Goal: Task Accomplishment & Management: Manage account settings

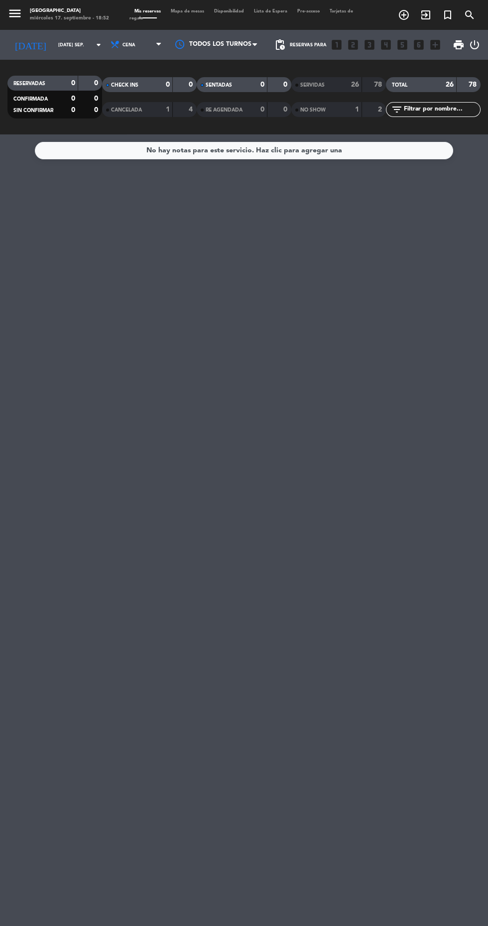
click at [66, 49] on input "[DATE] sep." at bounding box center [84, 44] width 63 height 15
click at [70, 44] on input "[DATE] sep." at bounding box center [84, 44] width 63 height 15
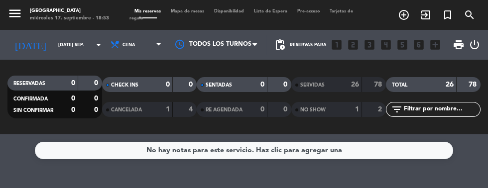
click at [71, 52] on input "[DATE] sep." at bounding box center [84, 44] width 63 height 15
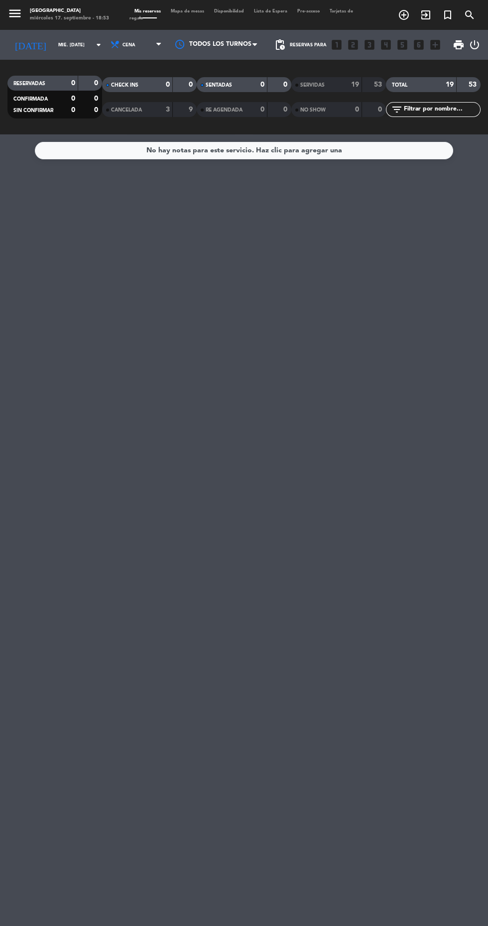
click at [76, 47] on input "mié. [DATE]" at bounding box center [84, 44] width 63 height 15
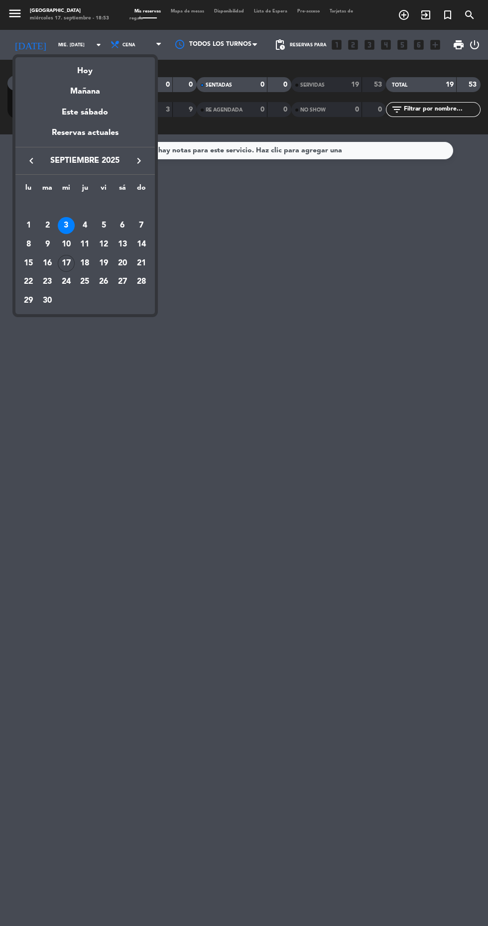
click at [66, 282] on div "24" at bounding box center [66, 281] width 17 height 17
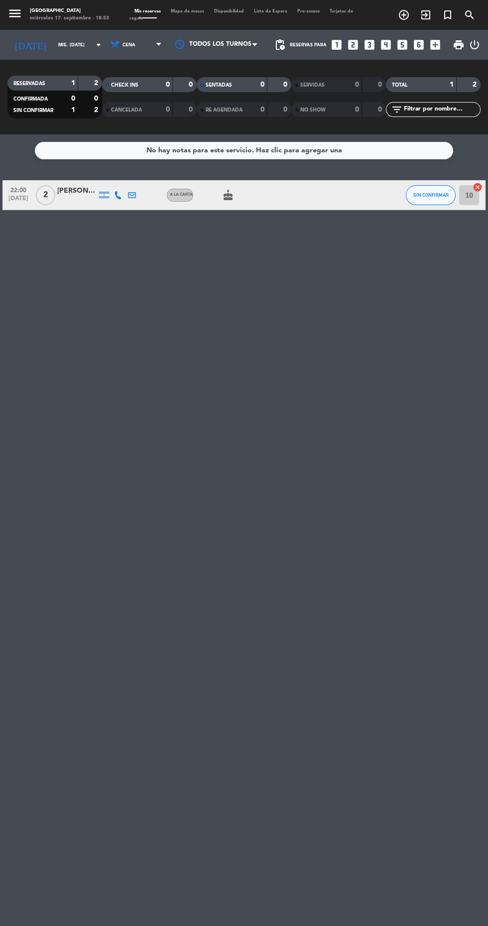
click at [67, 50] on input "mié. [DATE]" at bounding box center [84, 44] width 63 height 15
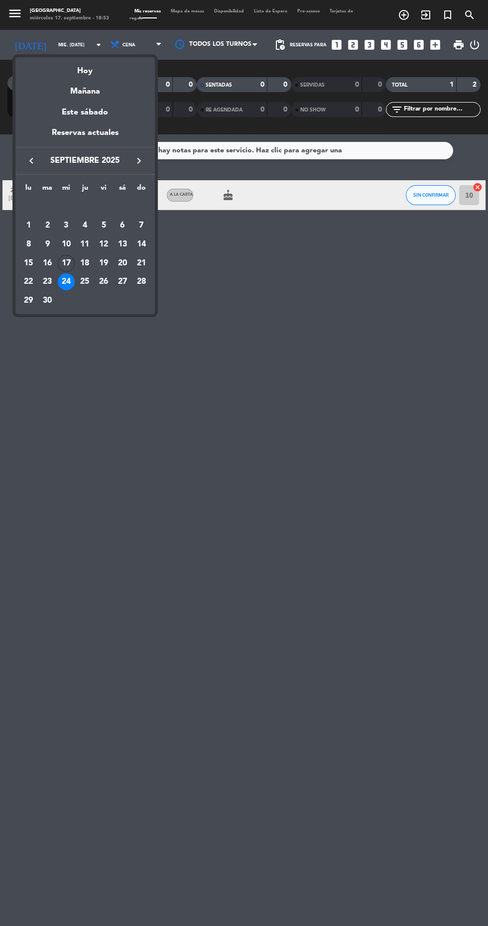
click at [66, 263] on div "17" at bounding box center [66, 263] width 17 height 17
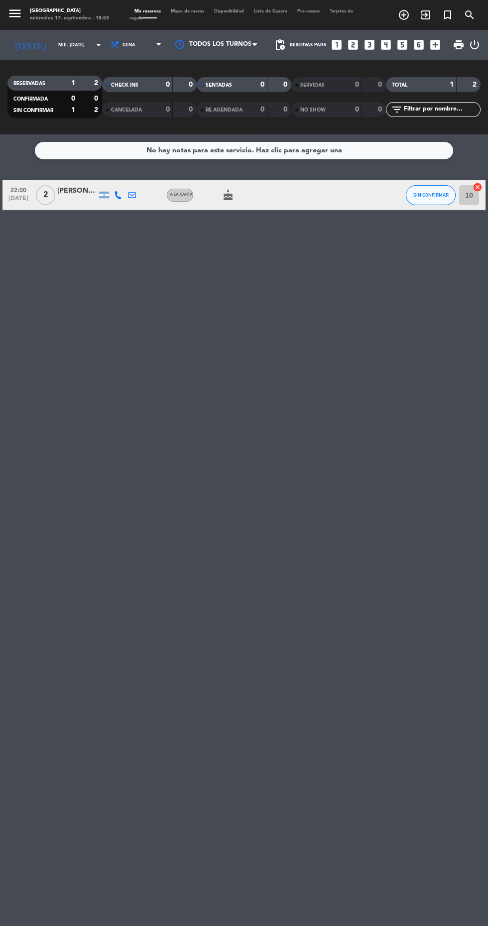
type input "mié. [DATE]"
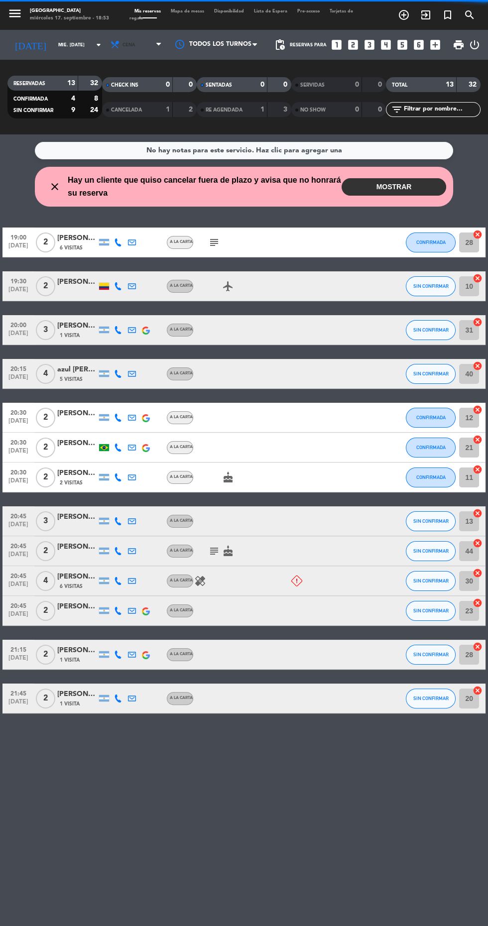
click at [146, 50] on span "Cena" at bounding box center [137, 45] width 60 height 22
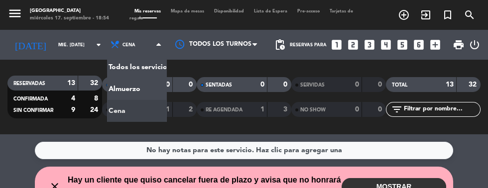
click at [397, 190] on button "MOSTRAR" at bounding box center [394, 186] width 105 height 17
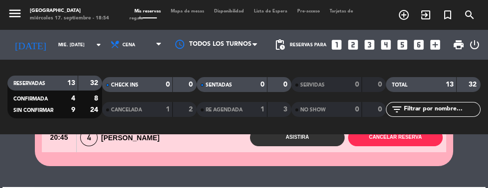
scroll to position [89, 0]
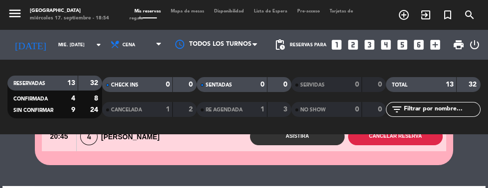
click at [415, 143] on button "Cancelar reserva" at bounding box center [395, 136] width 95 height 17
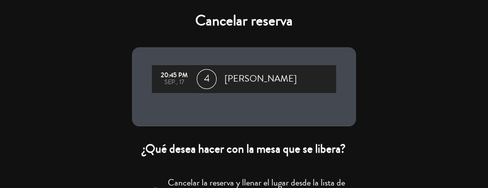
scroll to position [63, 0]
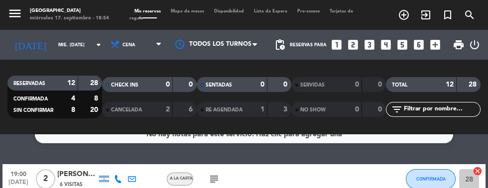
scroll to position [0, 0]
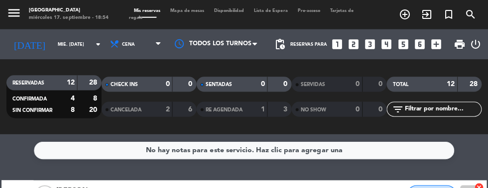
click at [460, 166] on div "No hay notas para este servicio. Haz clic para agregar una 19:00 [DATE] 2 [PERS…" at bounding box center [244, 161] width 488 height 54
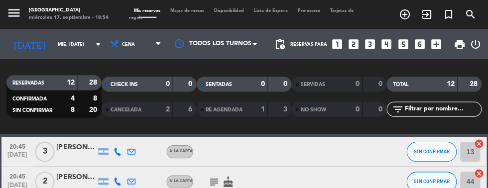
scroll to position [320, 0]
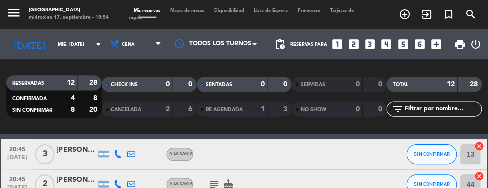
click at [218, 186] on icon "subject" at bounding box center [214, 184] width 12 height 12
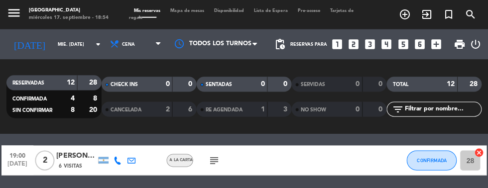
scroll to position [33, 0]
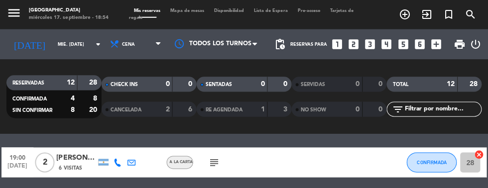
click at [118, 162] on icon at bounding box center [118, 162] width 8 height 8
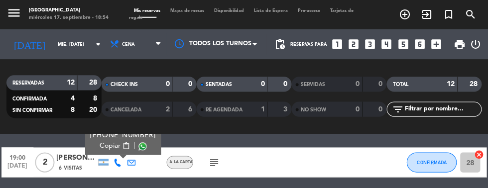
click at [140, 147] on span at bounding box center [143, 146] width 8 height 8
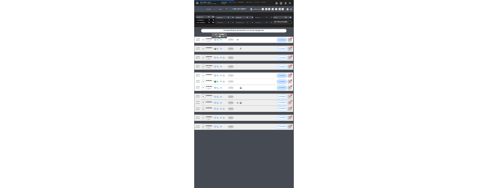
scroll to position [0, 0]
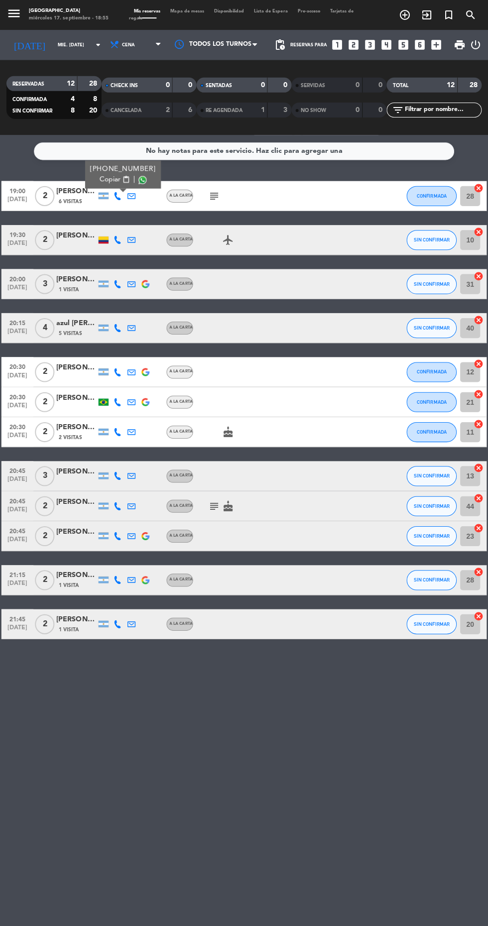
click at [199, 11] on span "Mapa de mesas" at bounding box center [187, 11] width 43 height 4
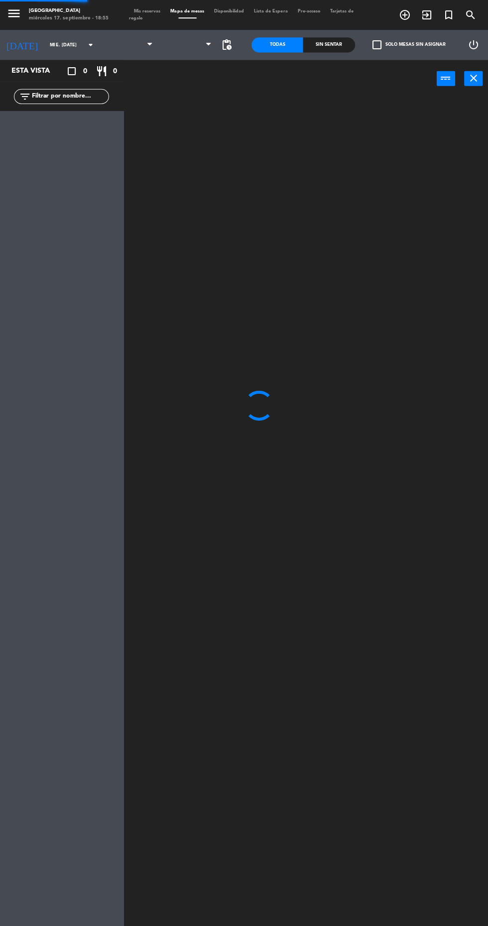
click at [176, 17] on span at bounding box center [187, 17] width 43 height 1
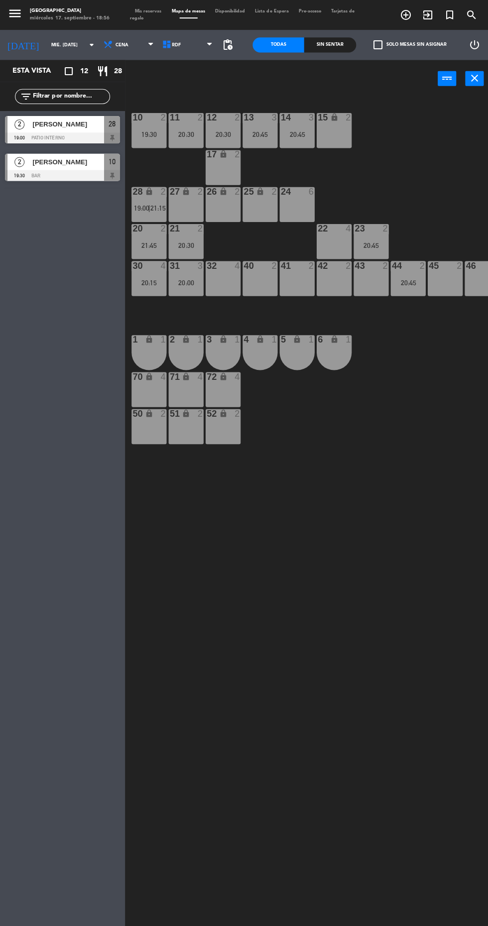
click at [360, 241] on div "20:45" at bounding box center [369, 244] width 35 height 7
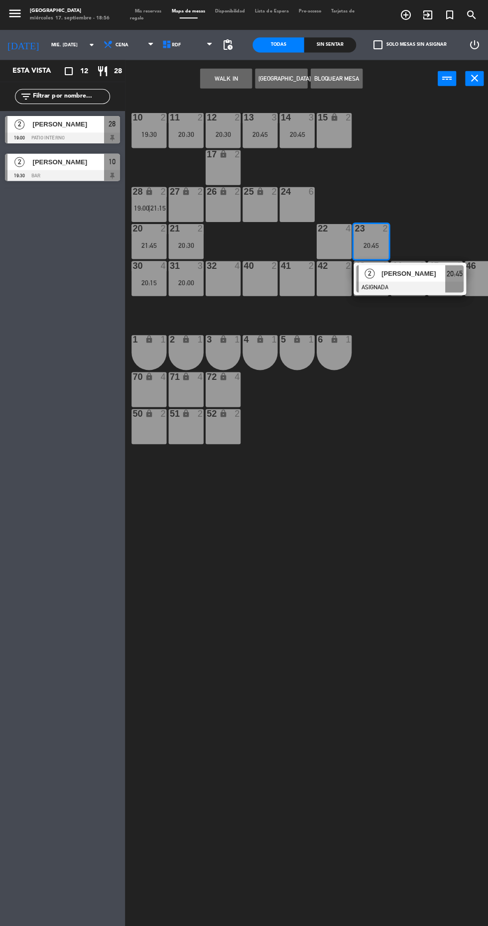
click at [420, 286] on div at bounding box center [408, 285] width 107 height 11
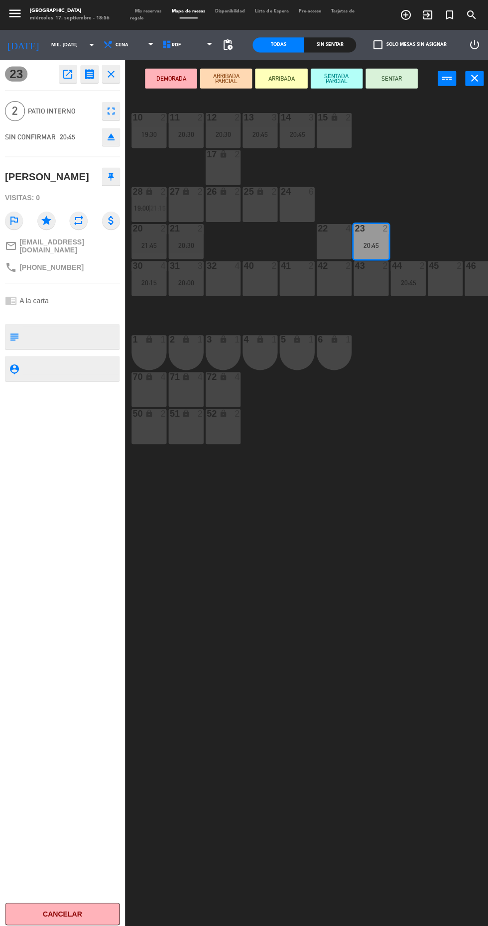
click at [368, 285] on div "43 2" at bounding box center [369, 277] width 35 height 35
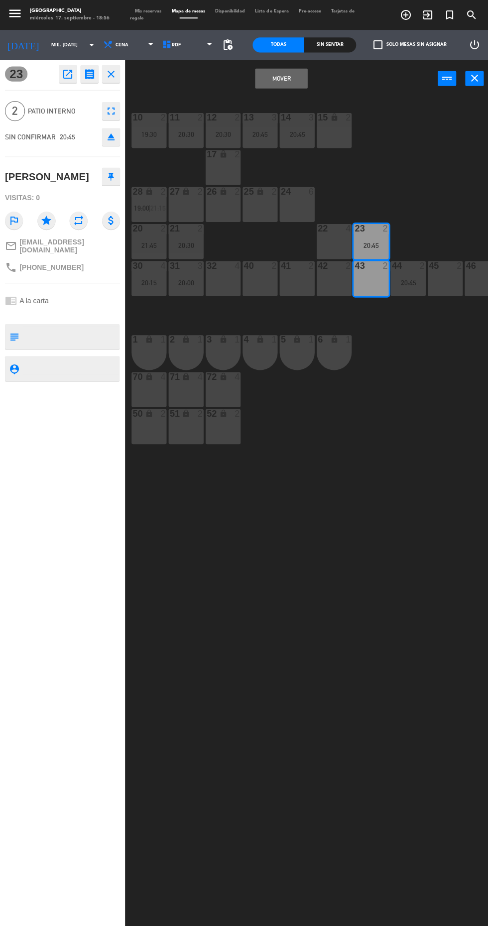
click at [275, 86] on button "Mover" at bounding box center [280, 78] width 52 height 20
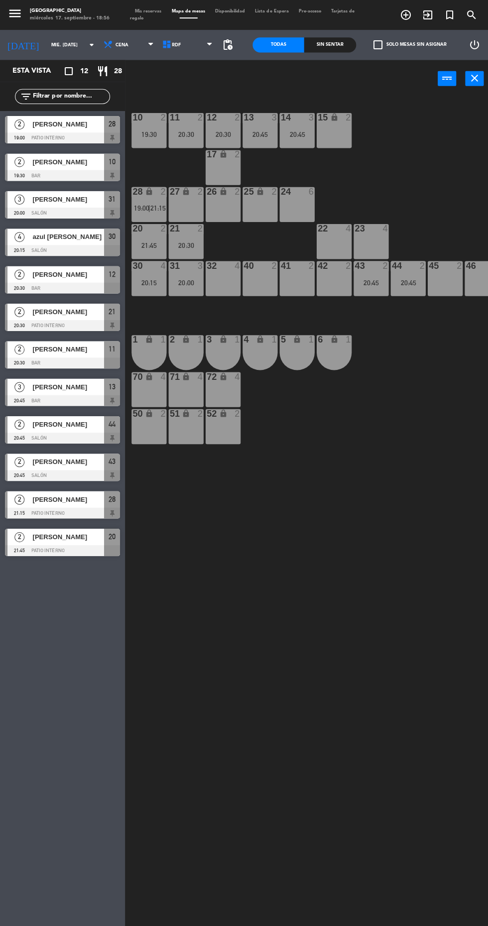
click at [151, 208] on span "21:15" at bounding box center [156, 207] width 15 height 8
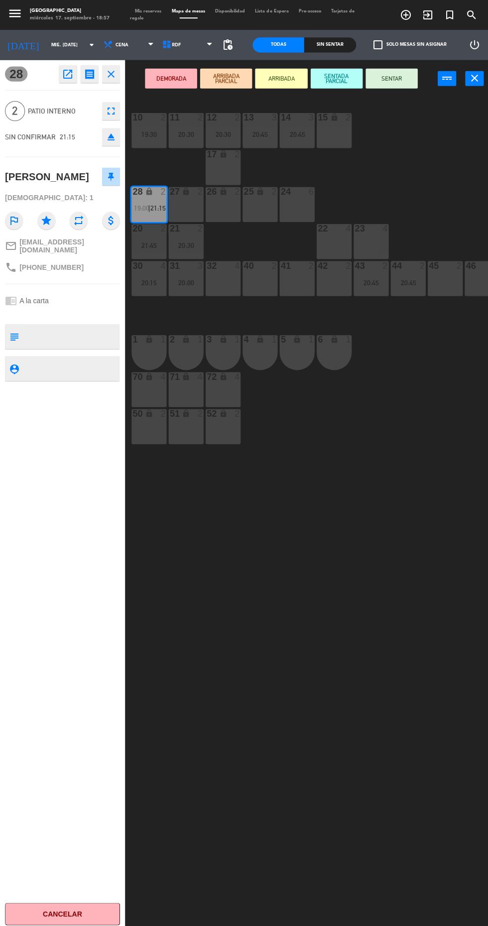
click at [338, 282] on div "42 2" at bounding box center [332, 277] width 35 height 35
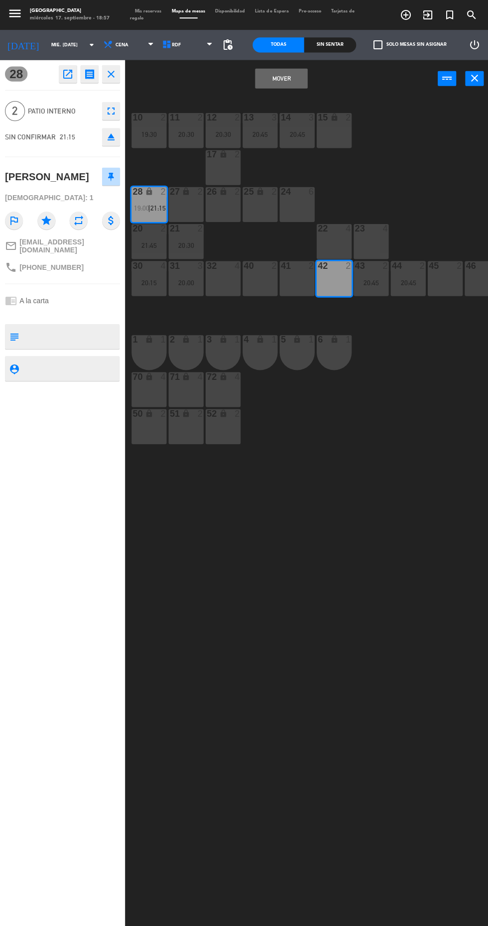
click at [287, 82] on button "Mover" at bounding box center [280, 78] width 52 height 20
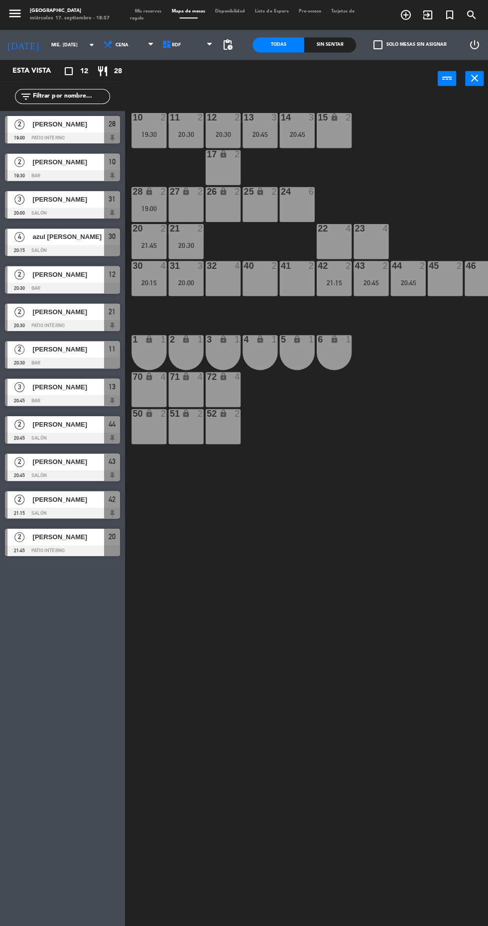
click at [136, 18] on span "Tarjetas de regalo" at bounding box center [241, 14] width 224 height 11
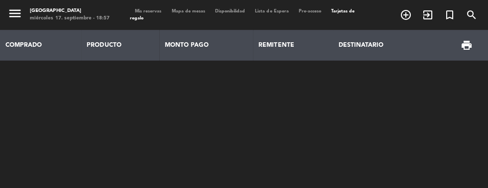
click at [144, 18] on span "Tarjetas de regalo" at bounding box center [241, 14] width 224 height 11
click at [139, 11] on span "Mis reservas" at bounding box center [147, 11] width 36 height 4
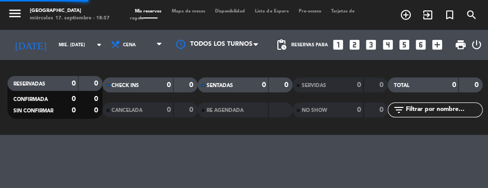
click at [147, 17] on span "Tarjetas de regalo" at bounding box center [241, 14] width 224 height 11
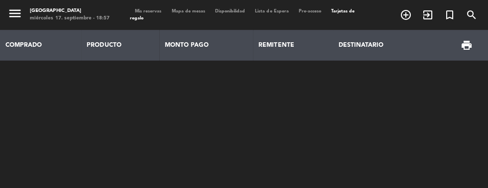
click at [144, 16] on span "Tarjetas de regalo" at bounding box center [241, 14] width 224 height 11
click at [149, 12] on span "Mis reservas" at bounding box center [147, 11] width 36 height 4
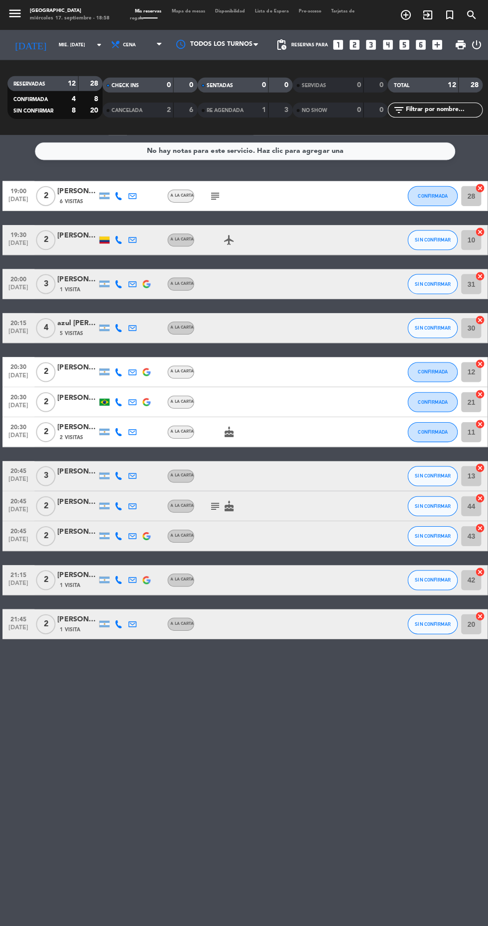
click at [189, 11] on span "Mapa de mesas" at bounding box center [187, 11] width 43 height 4
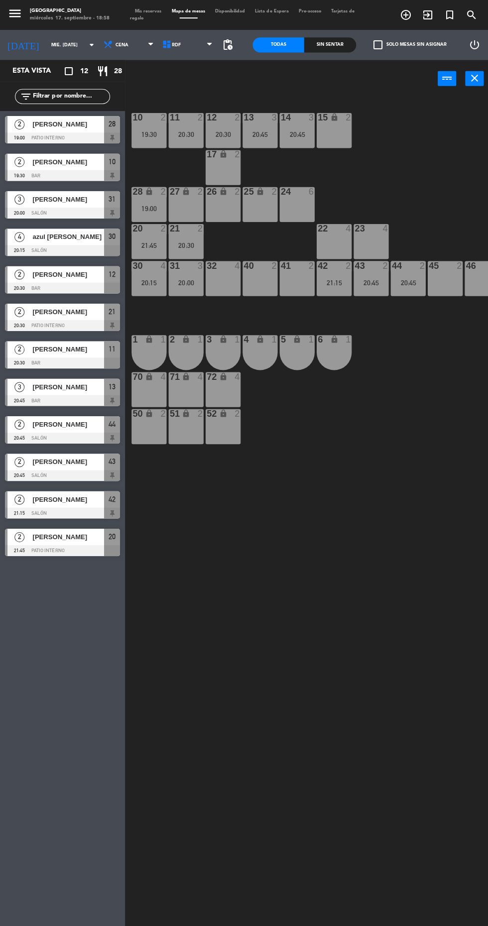
click at [297, 136] on div "20:45" at bounding box center [295, 133] width 35 height 7
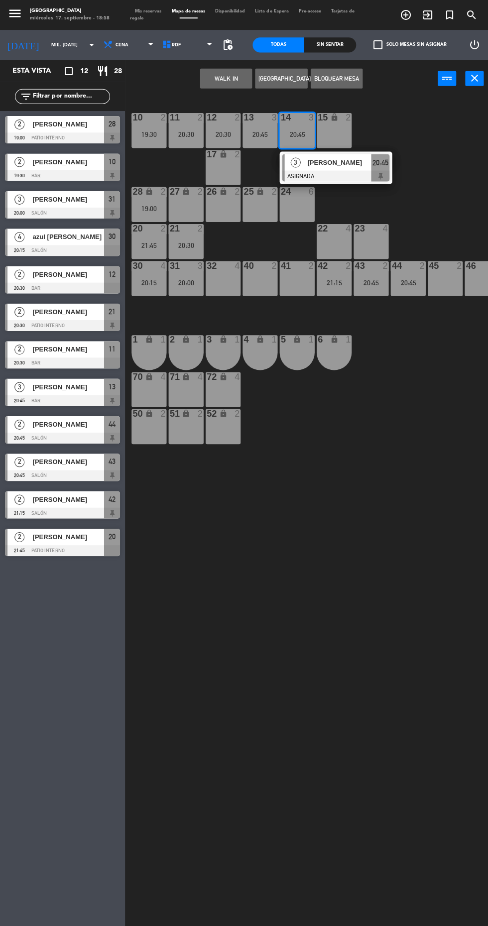
click at [258, 281] on div "40 2" at bounding box center [259, 277] width 35 height 35
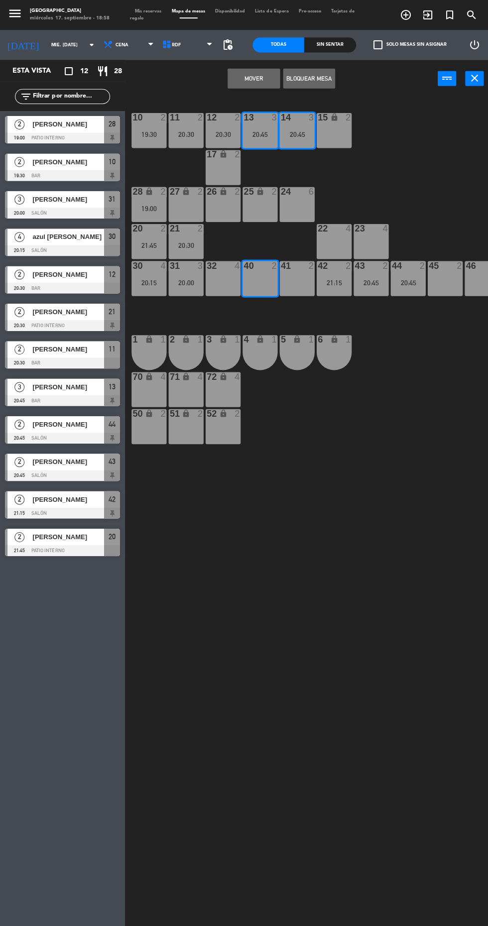
click at [297, 287] on div "41 2" at bounding box center [295, 277] width 35 height 35
click at [249, 78] on button "Mover y Unir" at bounding box center [253, 78] width 52 height 20
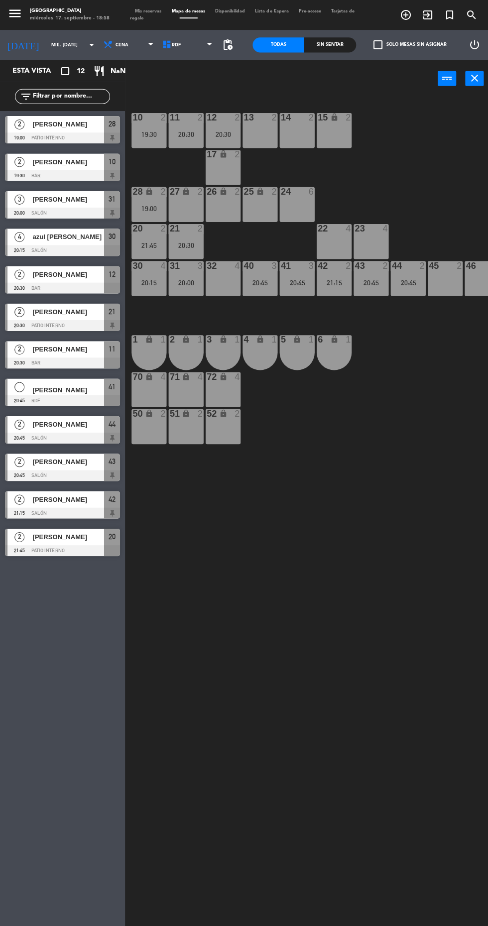
click at [264, 141] on div "13 2" at bounding box center [259, 130] width 35 height 35
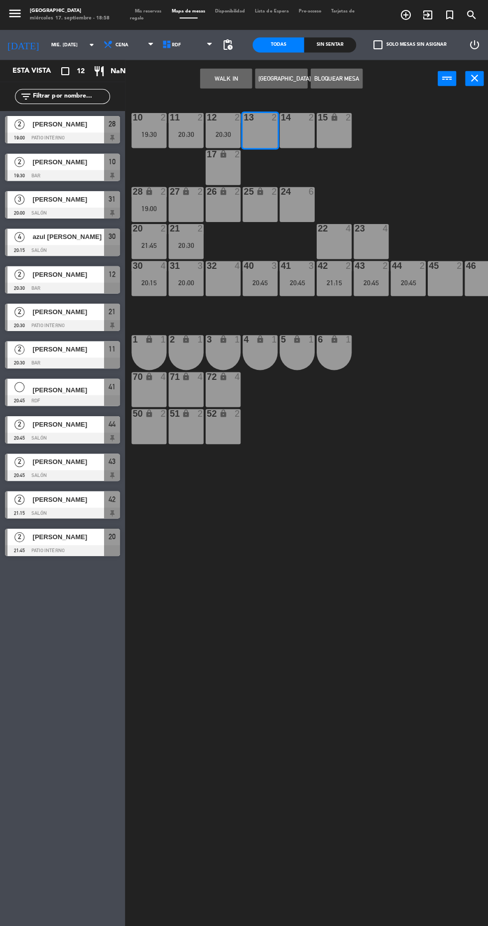
click at [297, 137] on div "14 2" at bounding box center [295, 130] width 35 height 35
click at [283, 78] on button "[GEOGRAPHIC_DATA]" at bounding box center [280, 78] width 52 height 20
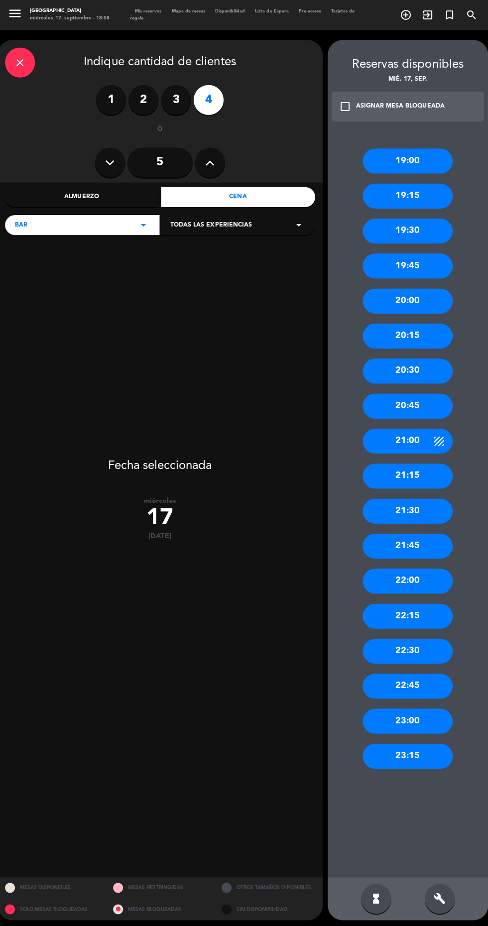
click at [413, 441] on div "21:00" at bounding box center [406, 439] width 90 height 25
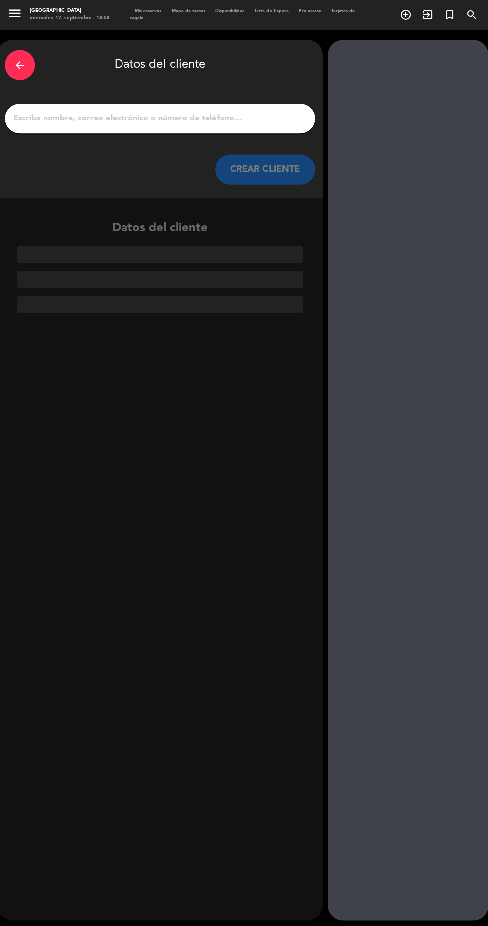
click at [250, 119] on input "1" at bounding box center [159, 118] width 294 height 14
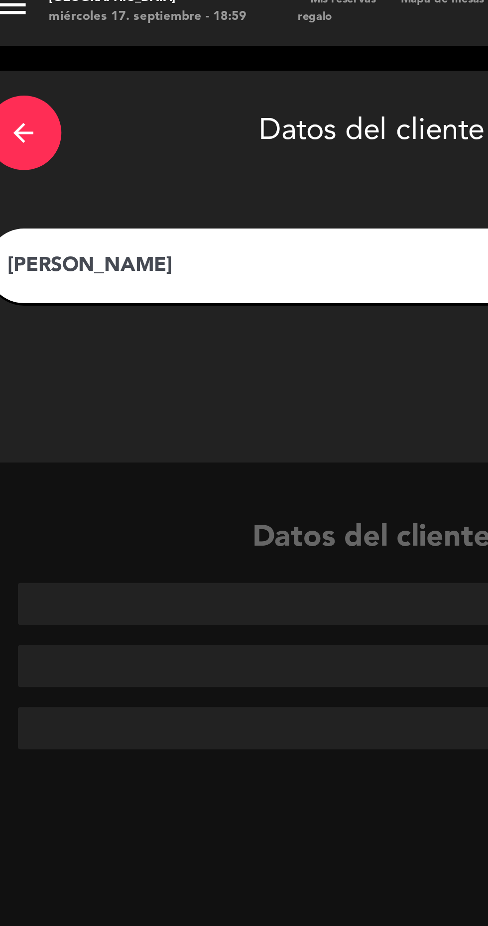
type input "[PERSON_NAME]"
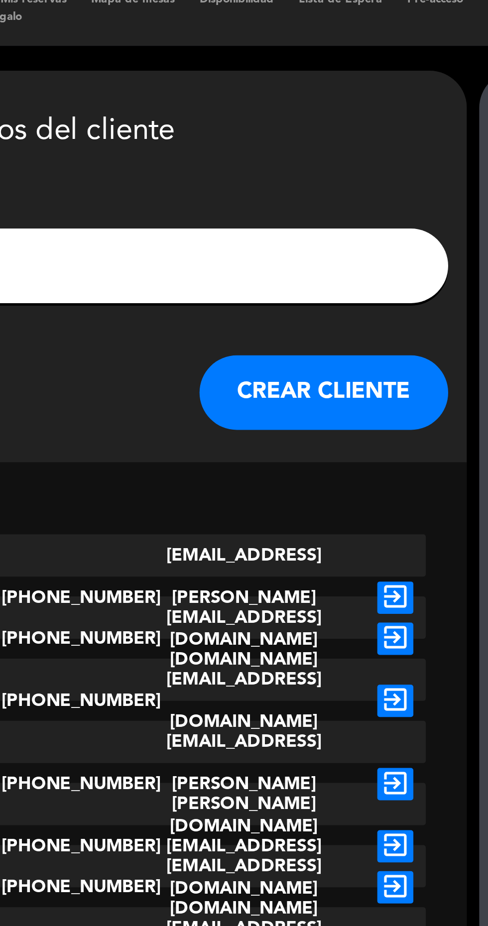
click at [271, 174] on button "CREAR CLIENTE" at bounding box center [264, 169] width 100 height 30
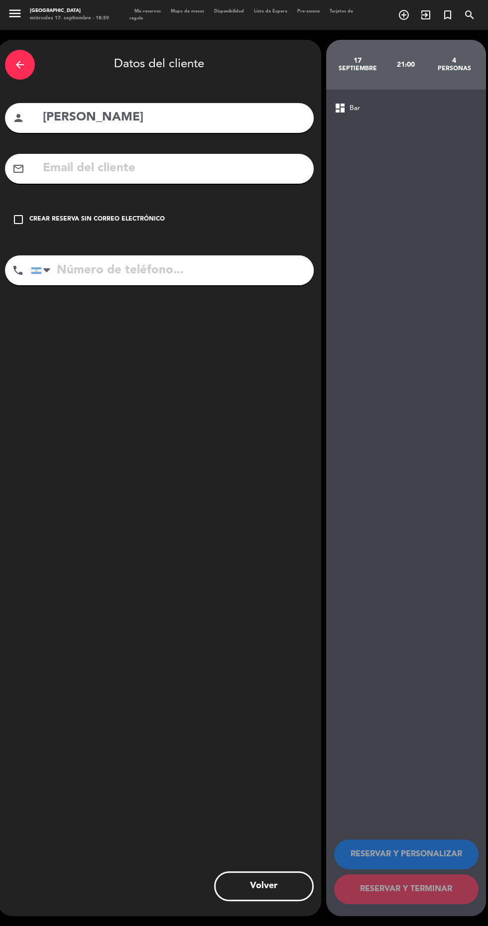
scroll to position [11, 0]
click at [238, 259] on input "tel" at bounding box center [172, 271] width 283 height 30
click at [22, 214] on icon "check_box_outline_blank" at bounding box center [18, 220] width 12 height 12
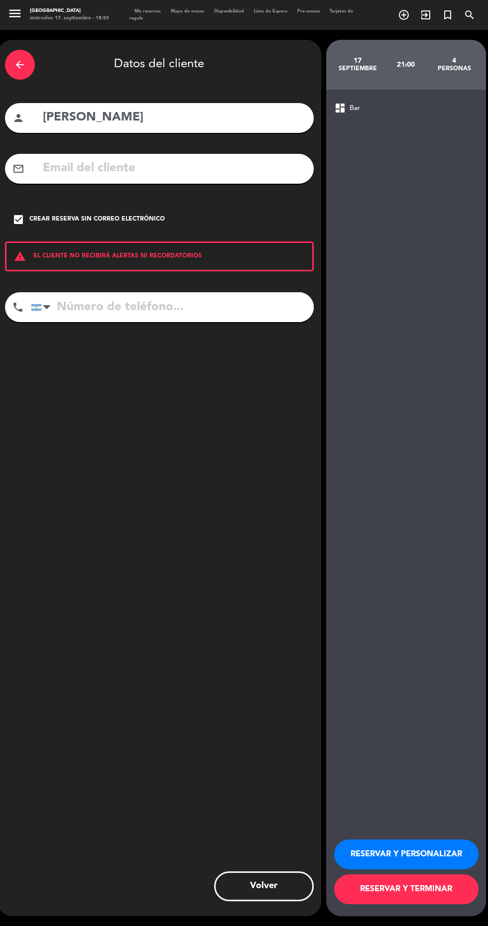
click at [133, 310] on input "tel" at bounding box center [172, 307] width 283 height 30
click at [194, 302] on input "tel" at bounding box center [172, 307] width 283 height 30
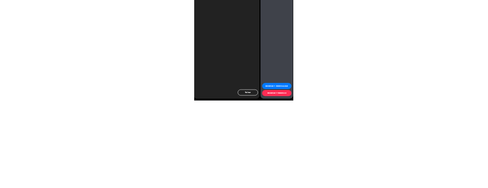
scroll to position [71, 0]
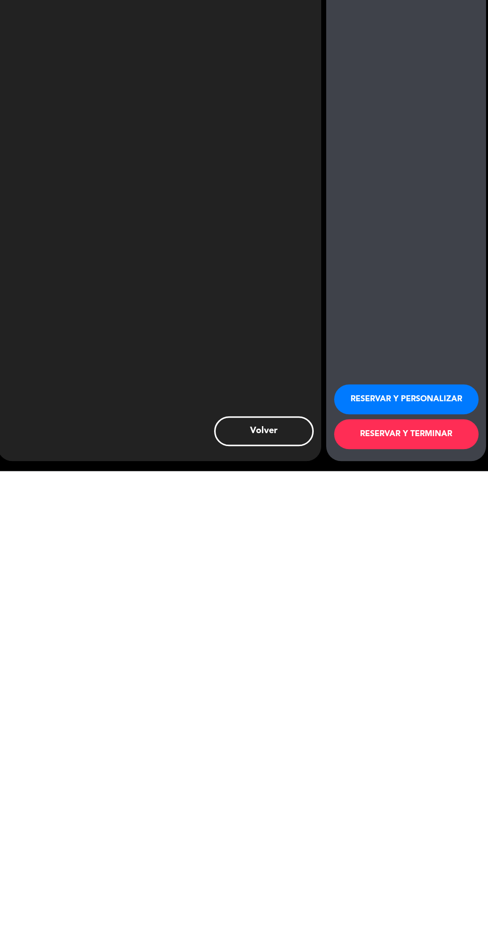
type input "1134087502"
click at [405, 890] on button "RESERVAR Y TERMINAR" at bounding box center [406, 890] width 144 height 30
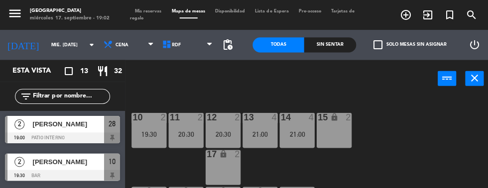
click at [145, 18] on span "Tarjetas de regalo" at bounding box center [241, 14] width 224 height 11
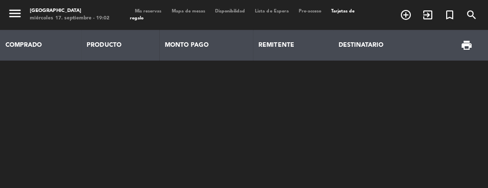
click at [142, 11] on span "Mis reservas" at bounding box center [147, 11] width 36 height 4
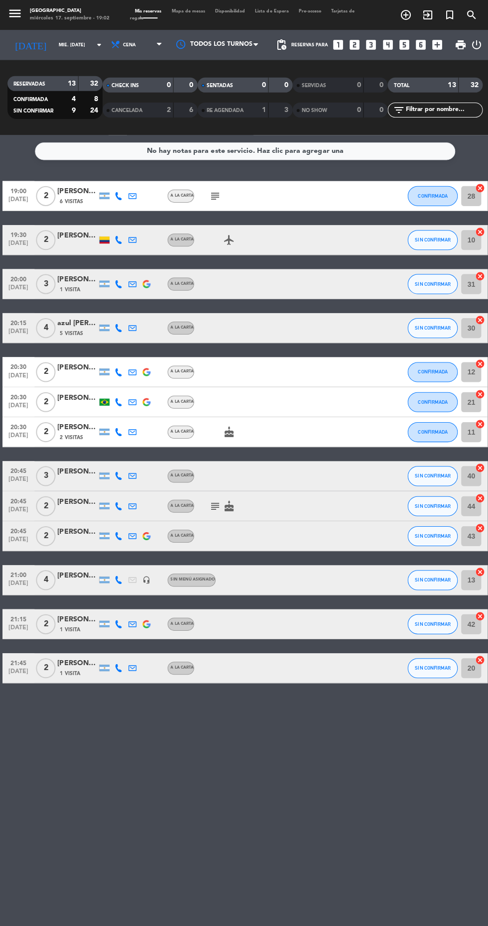
click at [120, 257] on div "19:00 [DATE] 2 [PERSON_NAME] 6 Visitas A la carta subject CONFIRMADA 28 cancel …" at bounding box center [243, 430] width 483 height 500
click at [104, 241] on div at bounding box center [104, 239] width 10 height 7
click at [120, 256] on div "19:00 [DATE] 2 [PERSON_NAME] 6 Visitas A la carta subject CONFIRMADA 28 cancel …" at bounding box center [243, 430] width 483 height 500
click at [112, 257] on div "19:00 [DATE] 2 [PERSON_NAME] 6 Visitas A la carta subject CONFIRMADA 28 cancel …" at bounding box center [243, 430] width 483 height 500
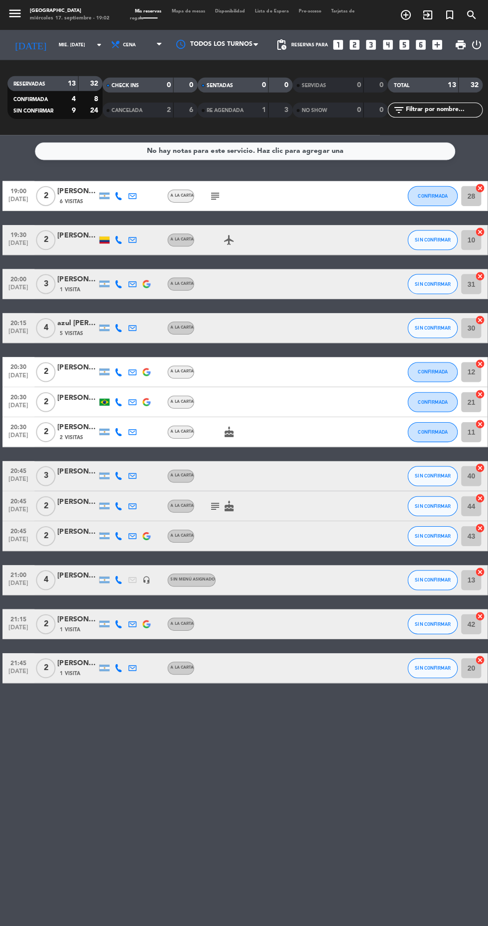
click at [118, 241] on icon at bounding box center [118, 239] width 8 height 8
click at [139, 223] on span at bounding box center [143, 223] width 8 height 8
click at [199, 12] on span "Mapa de mesas" at bounding box center [187, 11] width 43 height 4
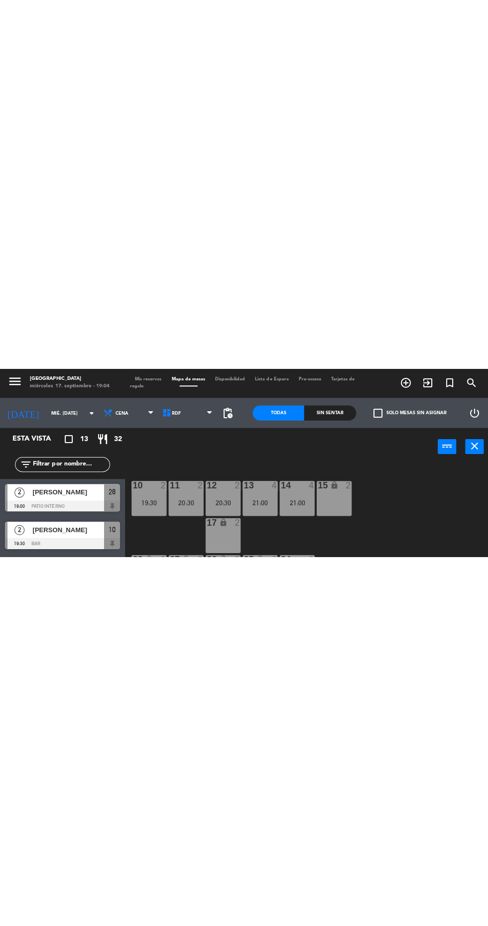
scroll to position [1, 0]
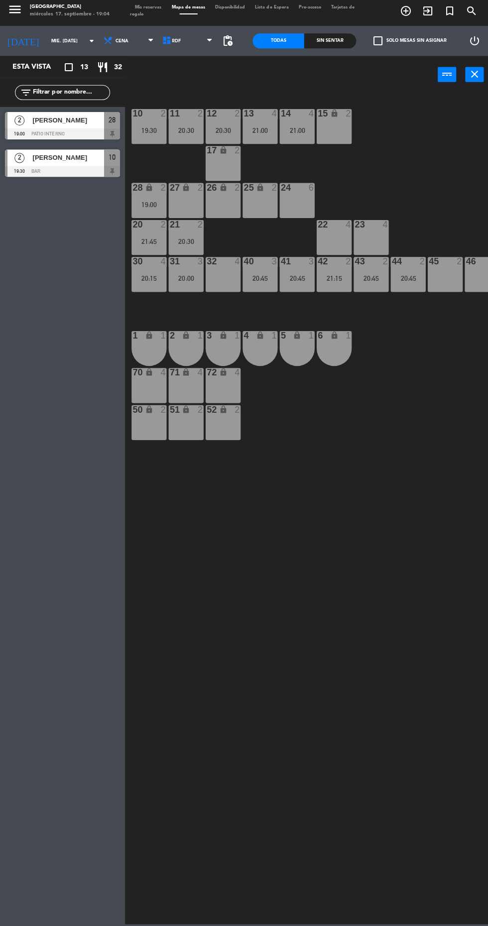
click at [158, 399] on div "70 lock 4" at bounding box center [148, 388] width 35 height 35
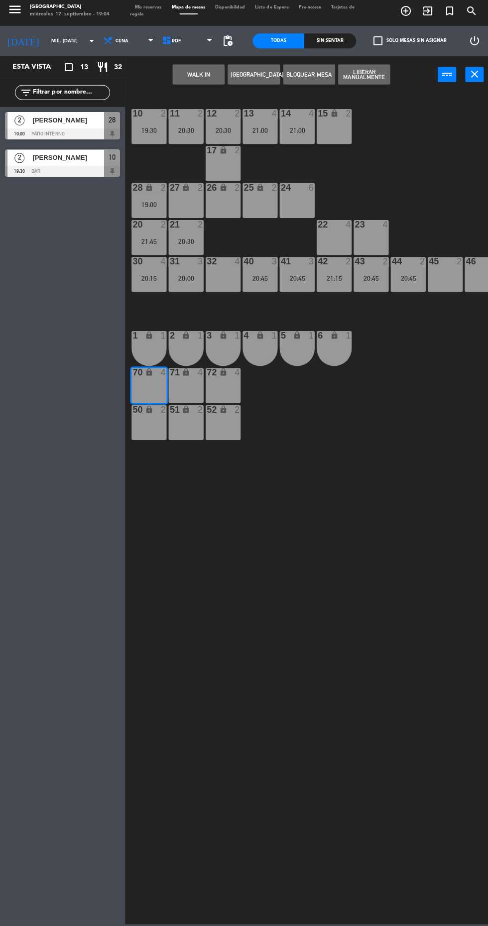
click at [205, 86] on button "WALK IN" at bounding box center [198, 78] width 52 height 20
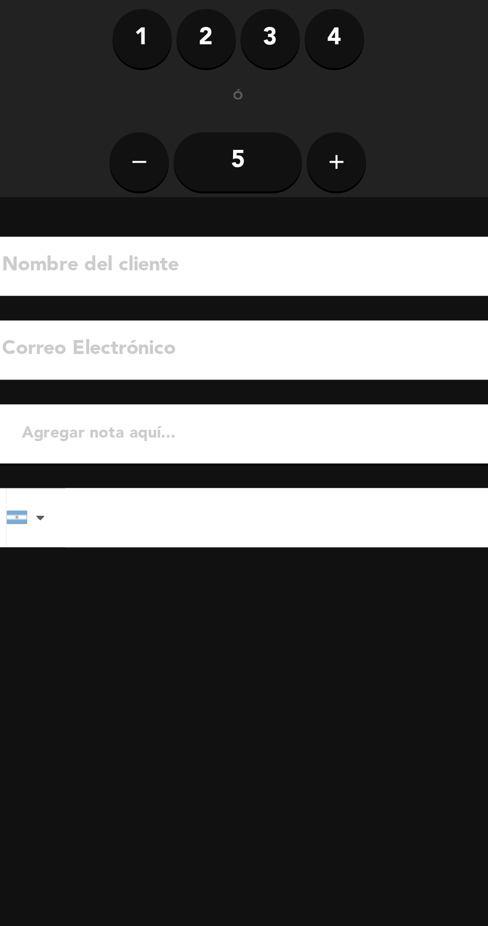
click at [146, 83] on label "2" at bounding box center [148, 77] width 30 height 30
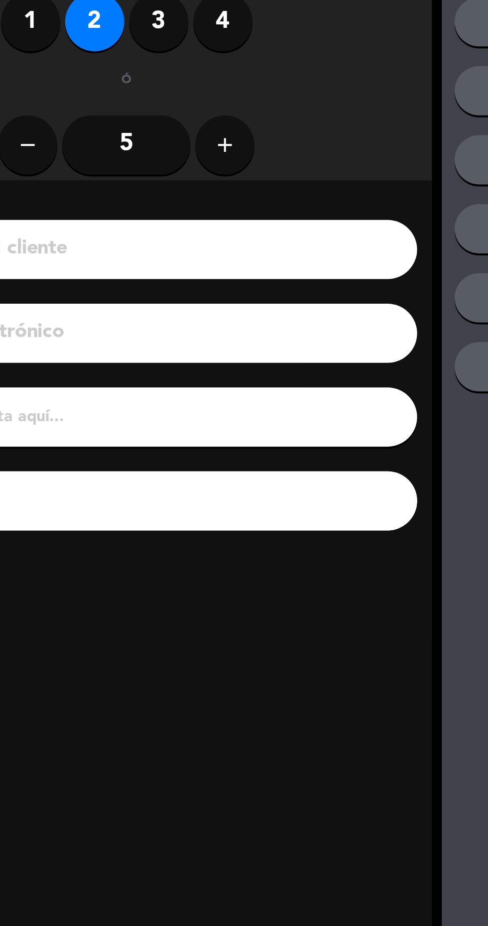
scroll to position [0, 0]
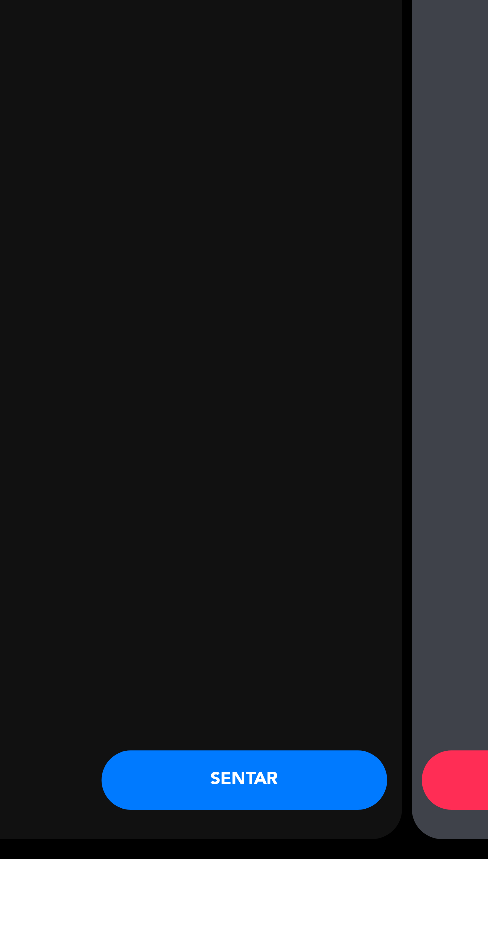
click at [253, 901] on button "SENTAR" at bounding box center [239, 887] width 144 height 30
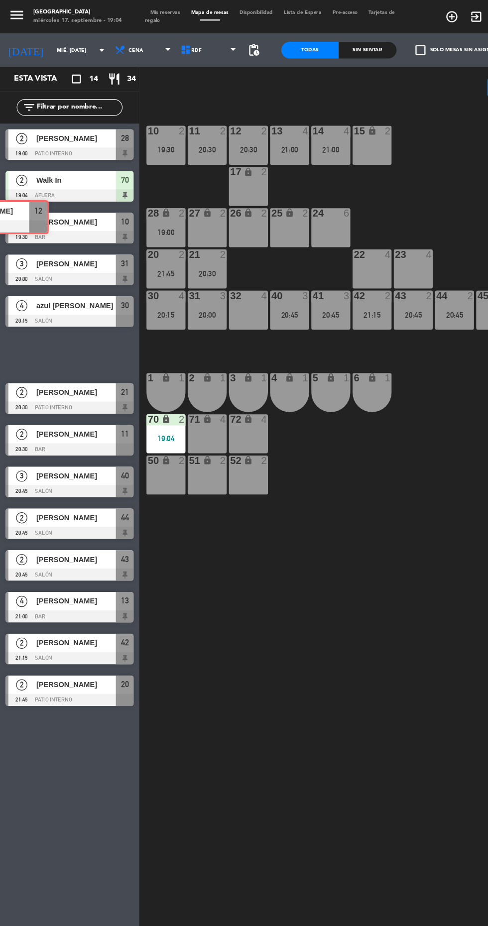
scroll to position [0, 1]
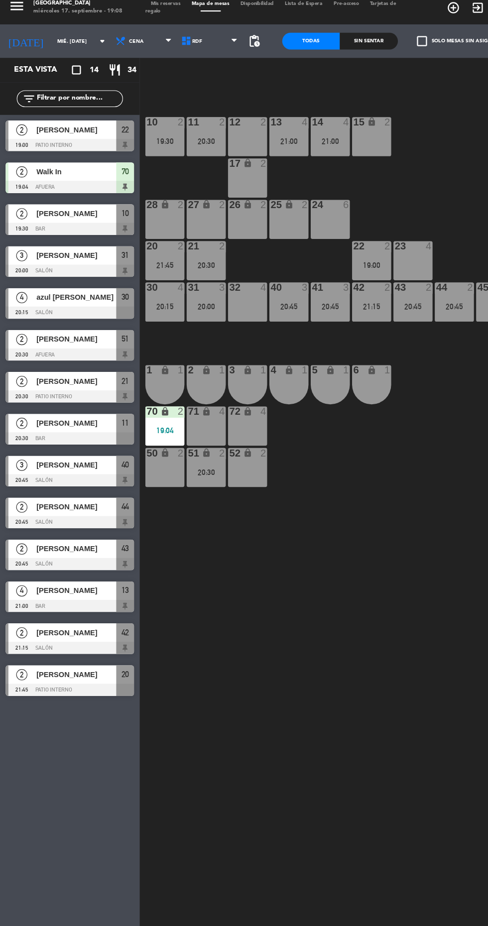
click at [91, 141] on div at bounding box center [62, 137] width 115 height 11
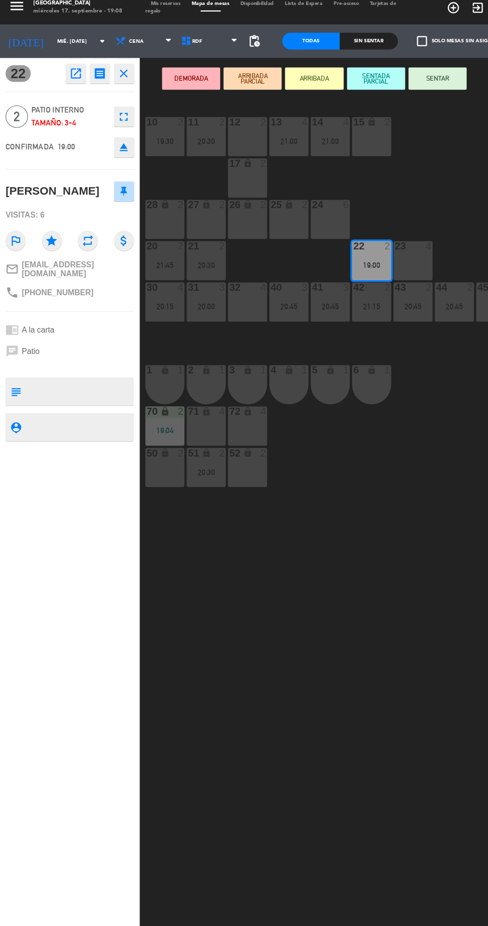
click at [398, 86] on button "SENTAR" at bounding box center [390, 78] width 52 height 20
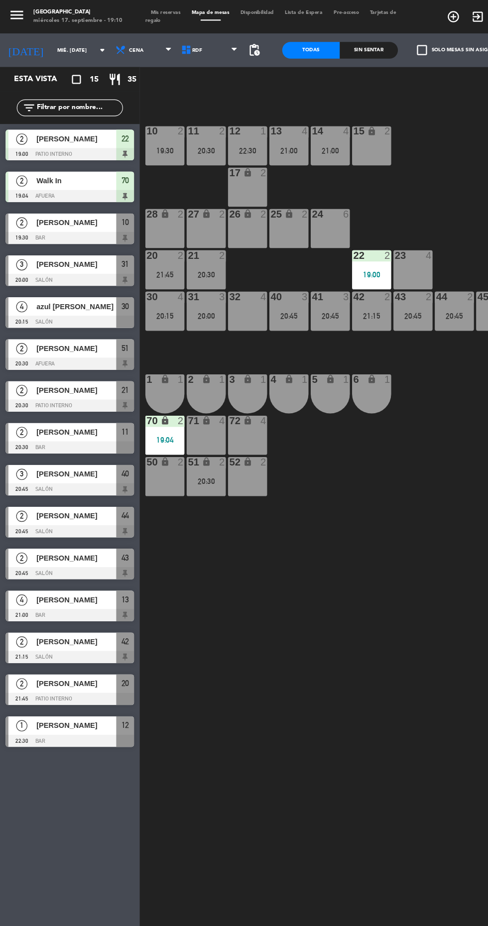
click at [158, 11] on span "Mis reservas" at bounding box center [147, 11] width 36 height 4
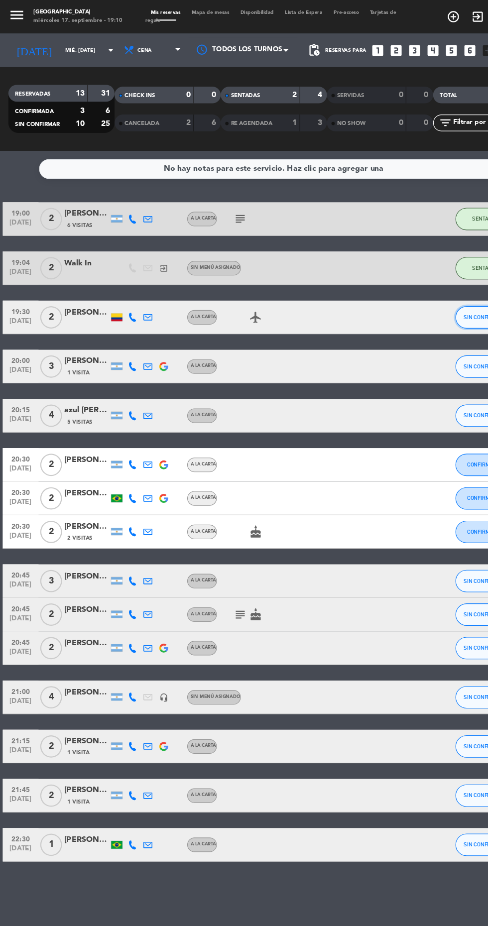
click at [418, 287] on button "SIN CONFIRMAR" at bounding box center [431, 283] width 50 height 20
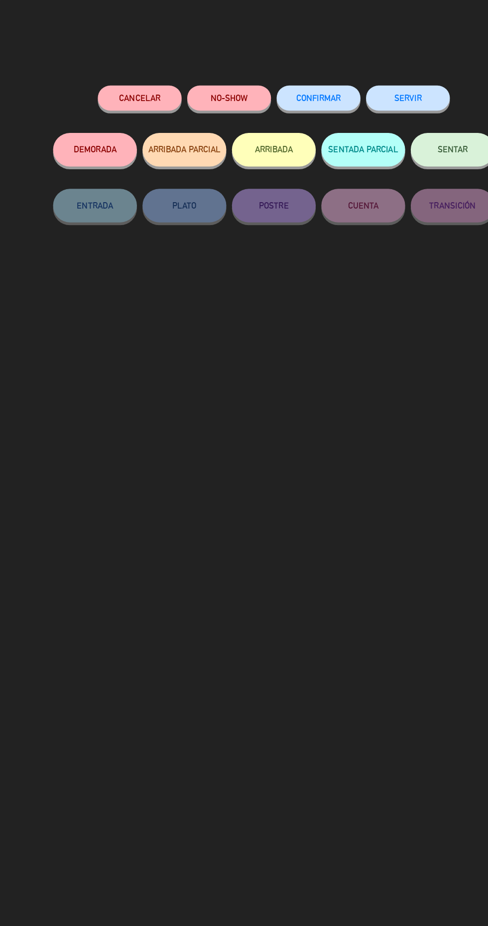
click at [293, 87] on span "CONFIRMAR" at bounding box center [284, 87] width 40 height 8
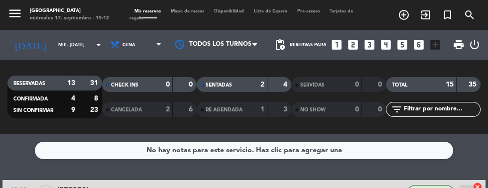
click at [402, 18] on icon "add_circle_outline" at bounding box center [404, 15] width 12 height 12
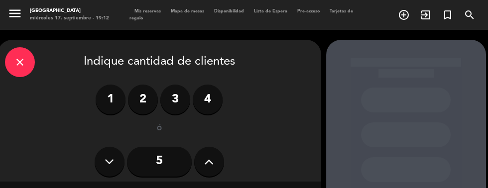
click at [205, 112] on label "4" at bounding box center [208, 100] width 30 height 30
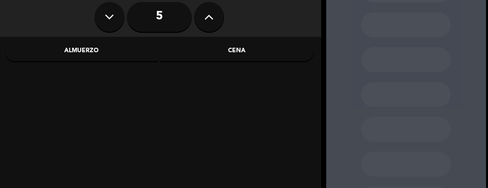
scroll to position [144, 0]
click at [250, 49] on div "Cena" at bounding box center [236, 52] width 153 height 20
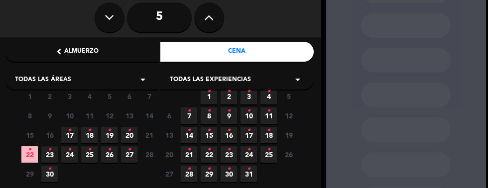
click at [113, 136] on span "19 •" at bounding box center [109, 135] width 16 height 16
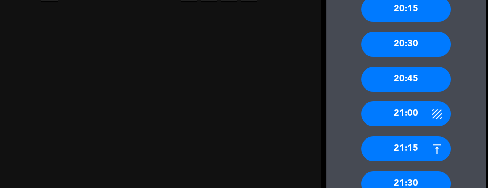
scroll to position [325, 0]
click at [412, 124] on div "21:00" at bounding box center [406, 114] width 90 height 25
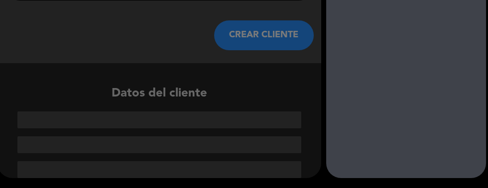
scroll to position [98, 0]
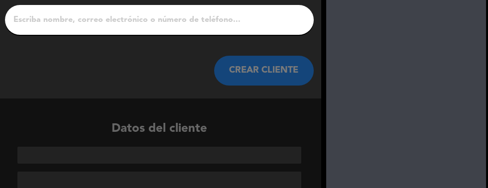
click at [266, 17] on input "1" at bounding box center [159, 20] width 294 height 14
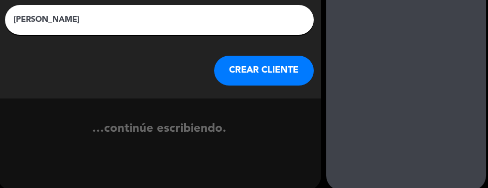
scroll to position [75, 0]
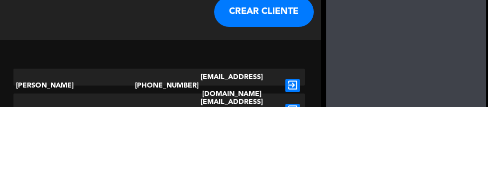
type input "[PERSON_NAME]"
click at [288, 97] on div "arrow_back Datos del cliente [PERSON_NAME] CLIENTE" at bounding box center [160, 43] width 324 height 157
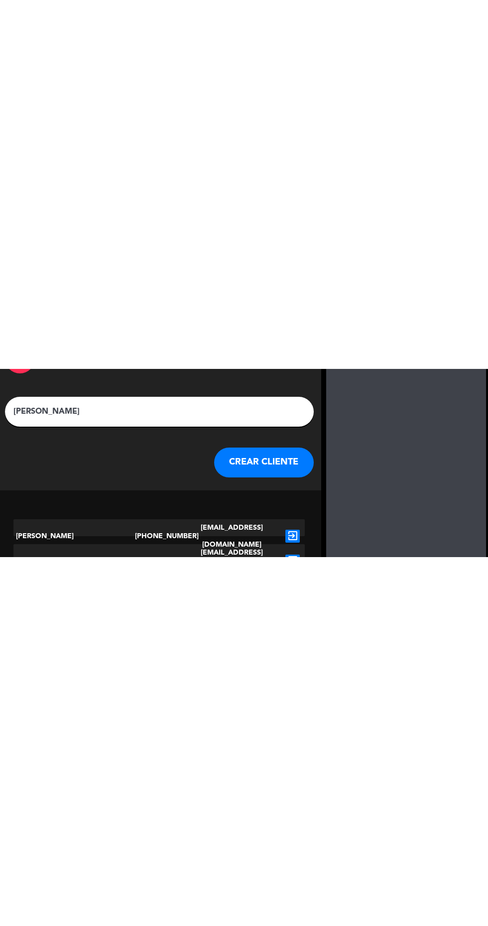
scroll to position [98, 0]
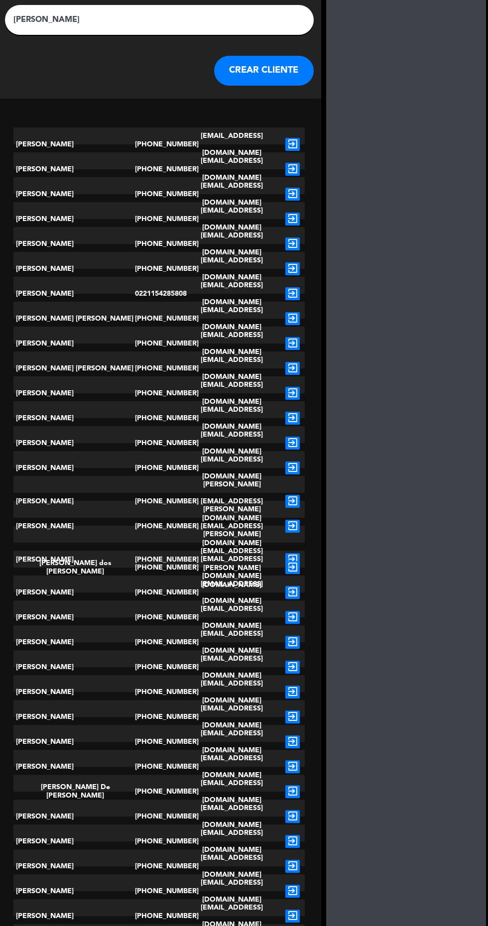
click at [250, 71] on button "CREAR CLIENTE" at bounding box center [264, 71] width 100 height 30
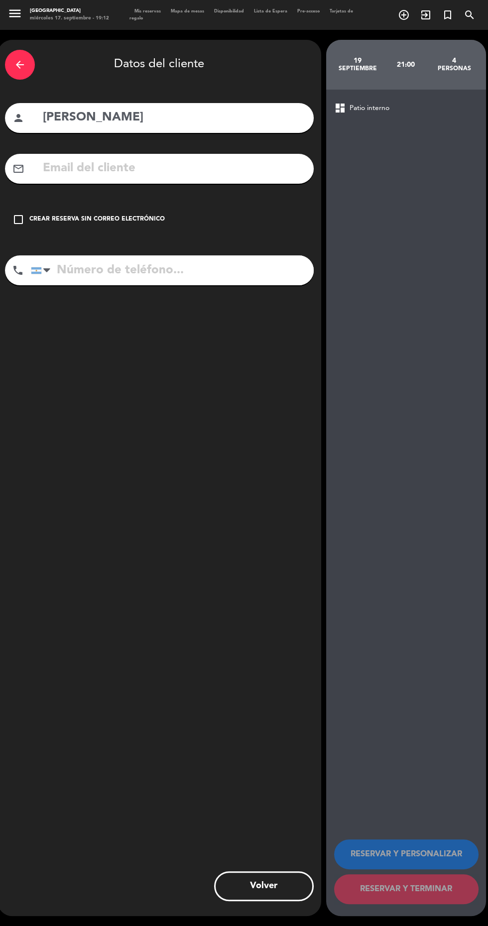
scroll to position [0, 0]
click at [30, 228] on div "check_box_outline_blank Crear reserva sin correo electrónico" at bounding box center [159, 220] width 309 height 30
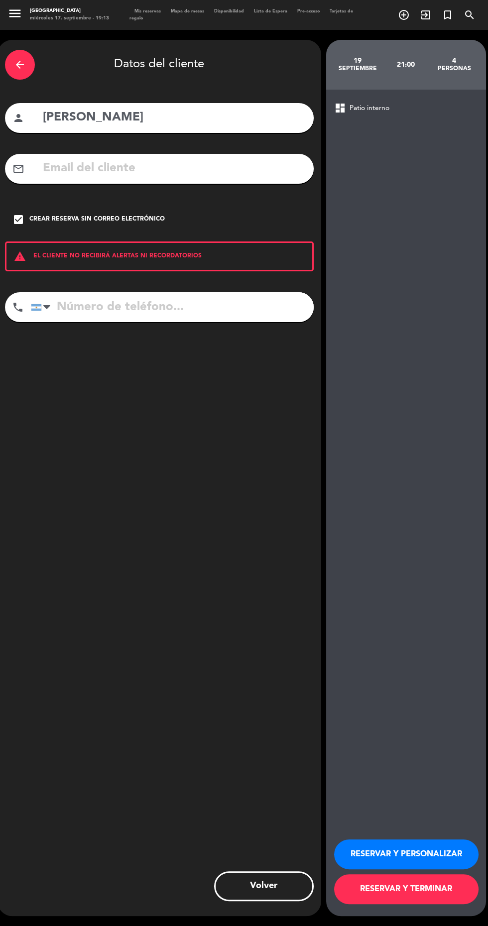
click at [165, 312] on input "tel" at bounding box center [172, 307] width 283 height 30
click at [91, 313] on input "tel" at bounding box center [172, 307] width 283 height 30
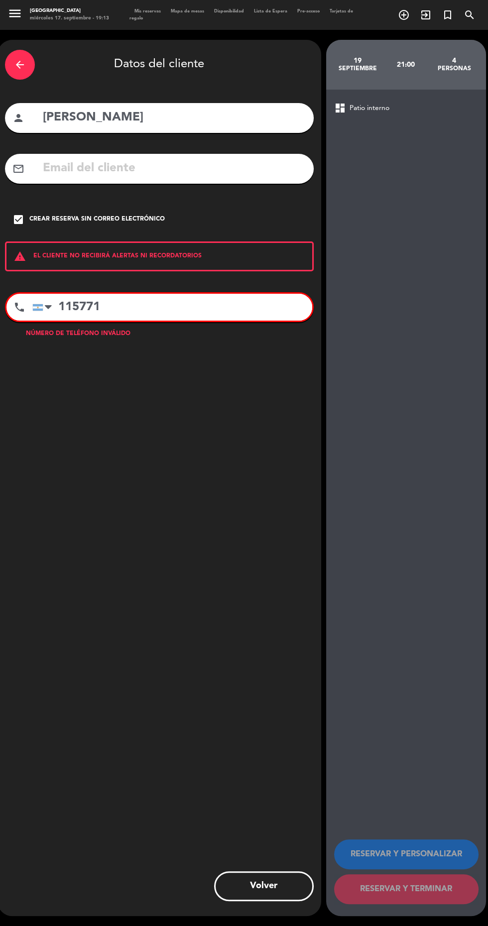
click at [130, 309] on input "115771" at bounding box center [172, 307] width 280 height 27
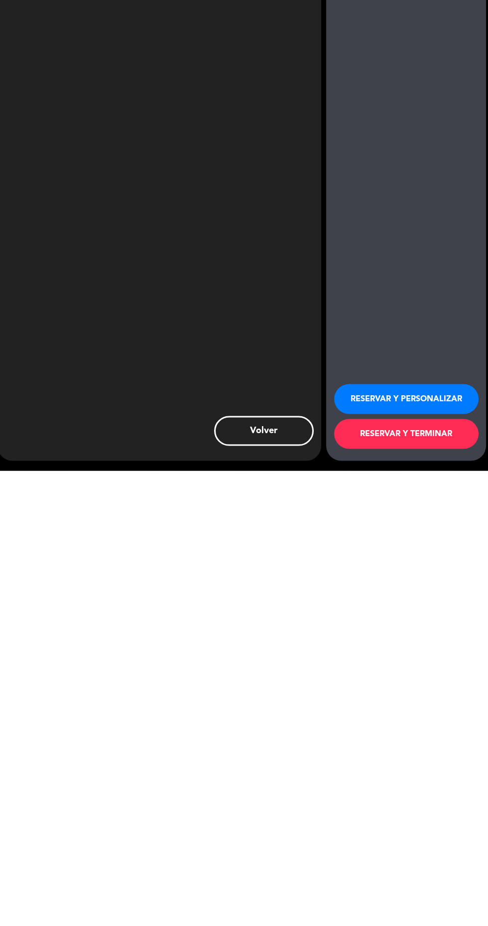
scroll to position [71, 0]
type input "1157717099"
click at [351, 899] on button "RESERVAR Y TERMINAR" at bounding box center [406, 890] width 144 height 30
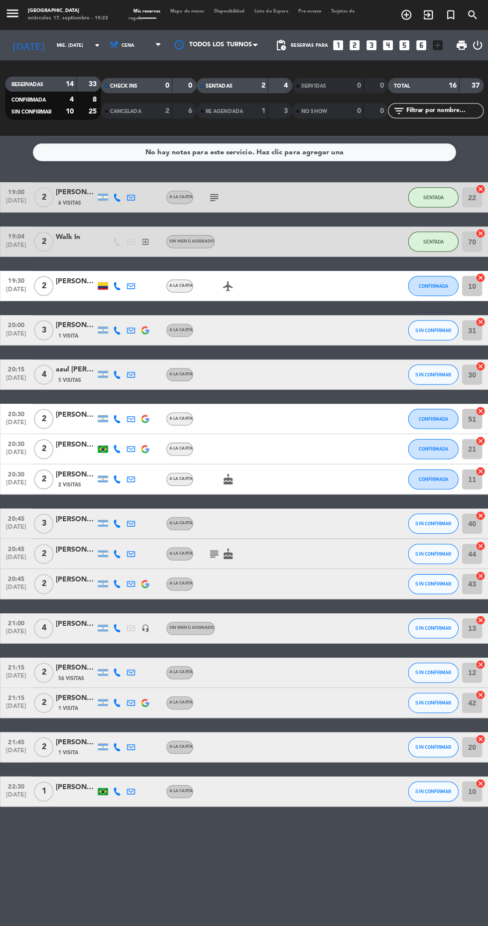
click at [185, 11] on span "Mapa de mesas" at bounding box center [187, 11] width 43 height 4
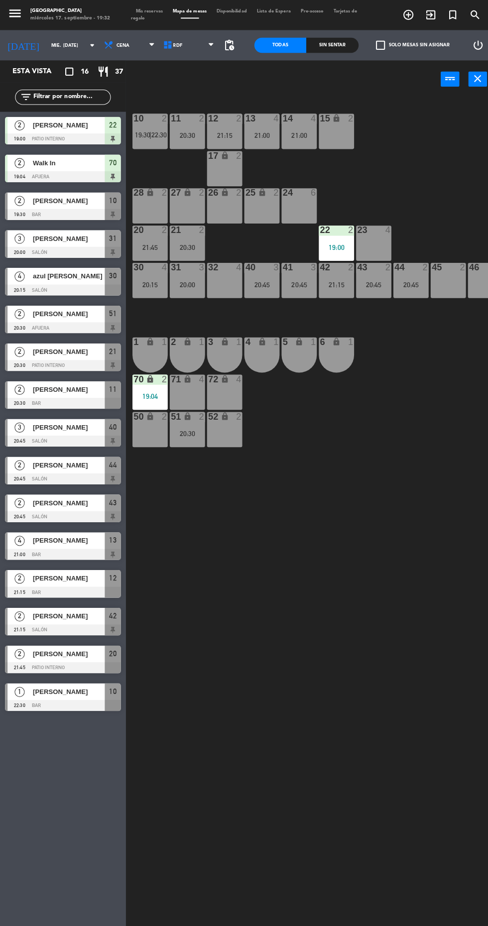
click at [226, 701] on div "10 2 19:30 | 22:30 11 2 20:30 12 2 21:15 13 4 21:00 14 4 21:00 15 lock 2 17 loc…" at bounding box center [308, 509] width 359 height 829
click at [142, 204] on div "28 lock 2" at bounding box center [148, 203] width 35 height 35
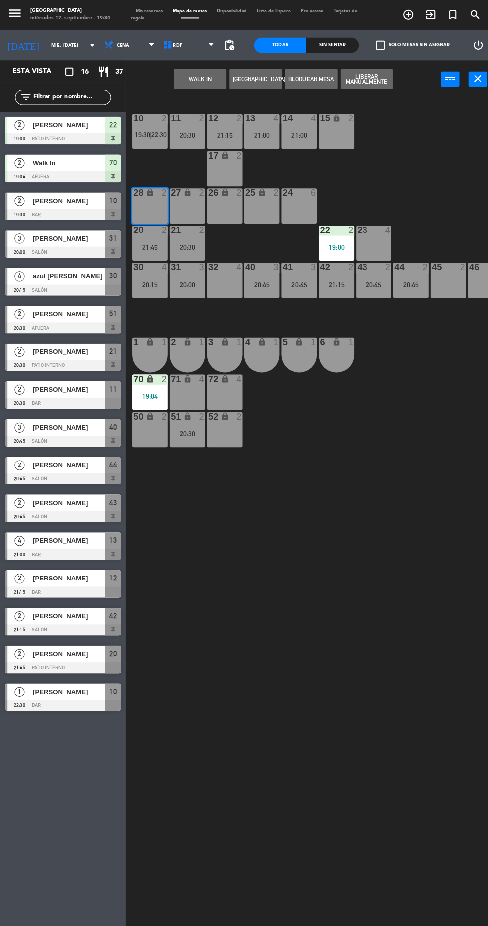
click at [208, 84] on button "WALK IN" at bounding box center [198, 78] width 52 height 20
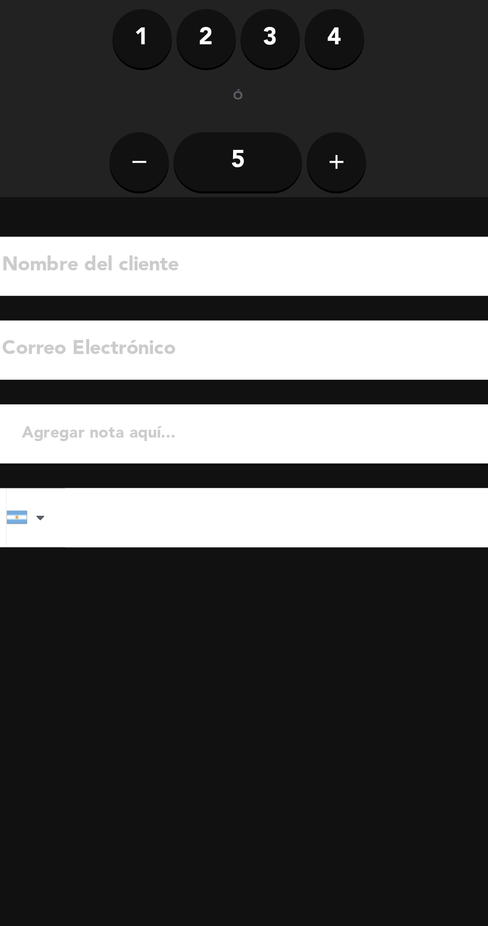
click at [149, 80] on label "2" at bounding box center [148, 77] width 30 height 30
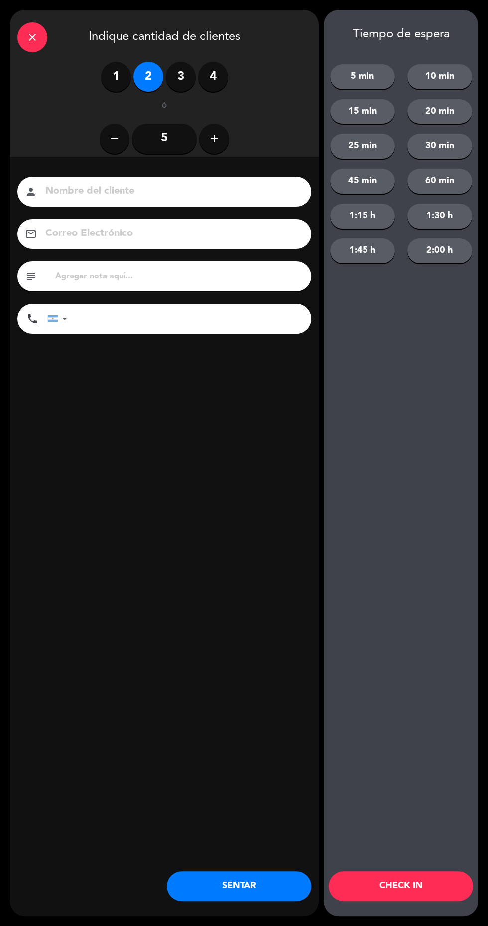
click at [251, 901] on button "SENTAR" at bounding box center [239, 887] width 144 height 30
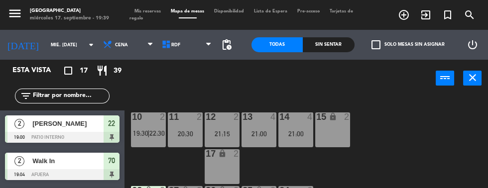
click at [156, 11] on span "Mis reservas" at bounding box center [147, 11] width 36 height 4
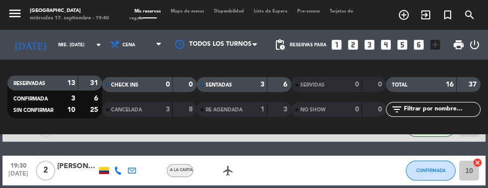
click at [191, 21] on div "Mis reservas Mapa de mesas Disponibilidad Lista de Espera Pre-acceso Tarjetas d…" at bounding box center [243, 15] width 229 height 14
click at [191, 11] on span "Mapa de mesas" at bounding box center [187, 11] width 43 height 4
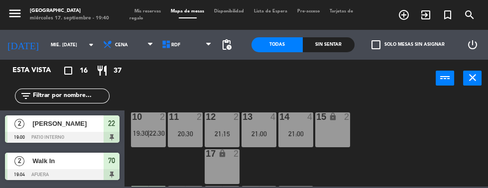
click at [150, 129] on span "22:30" at bounding box center [156, 133] width 15 height 8
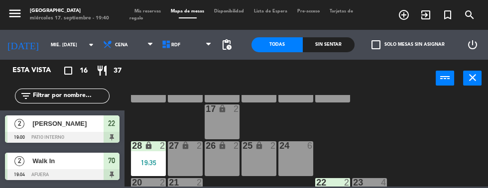
scroll to position [49, 0]
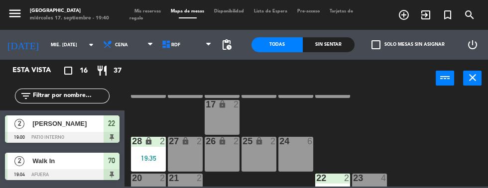
click at [149, 97] on div "10 2 19:30 | 22:30" at bounding box center [148, 80] width 35 height 35
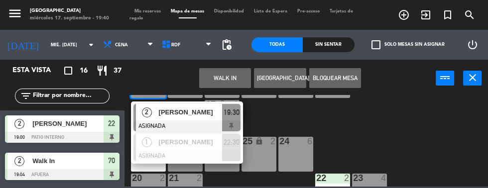
click at [195, 152] on div at bounding box center [186, 155] width 107 height 11
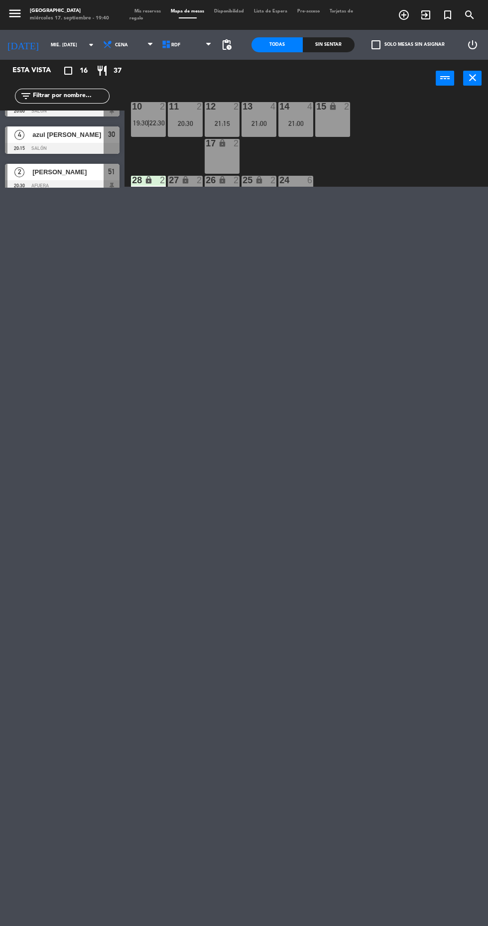
scroll to position [0, 0]
